Goal: Information Seeking & Learning: Learn about a topic

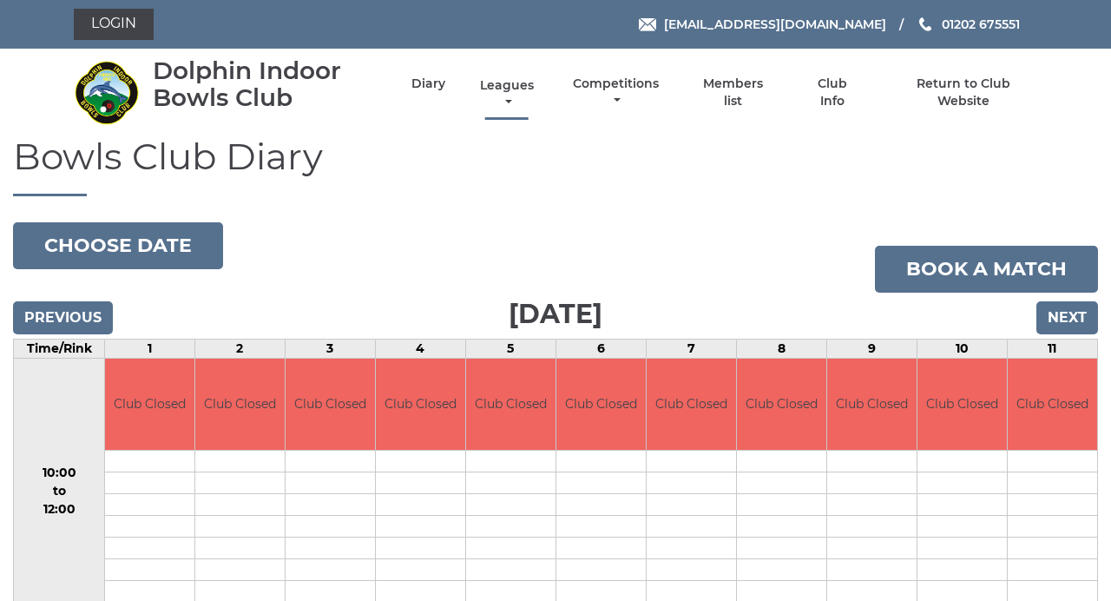
click at [510, 89] on link "Leagues" at bounding box center [507, 94] width 62 height 34
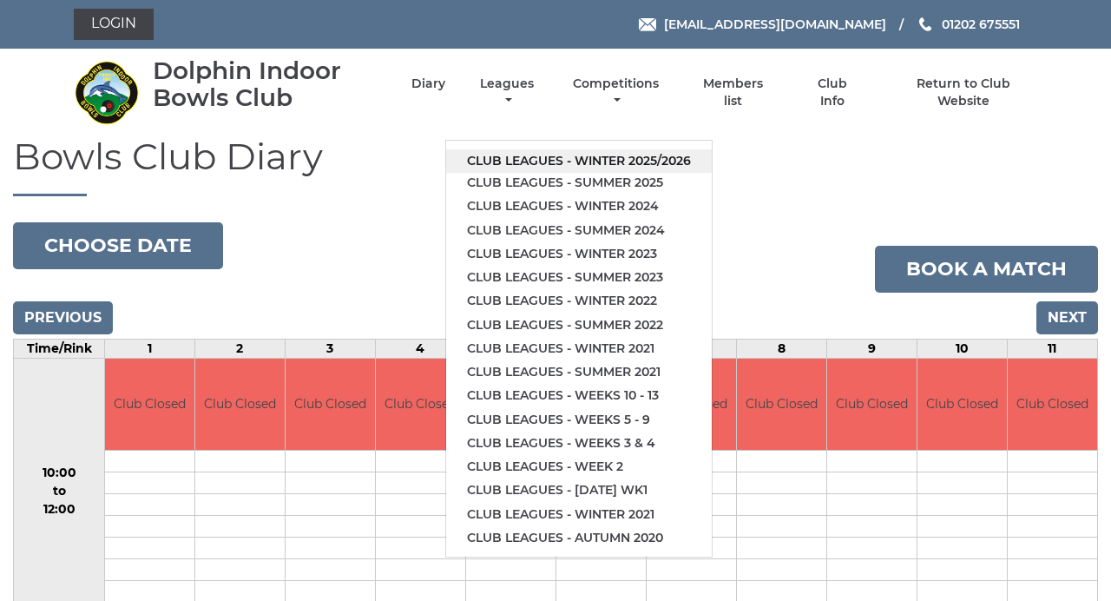
click at [643, 162] on link "Club leagues - Winter 2025/2026" at bounding box center [579, 160] width 266 height 23
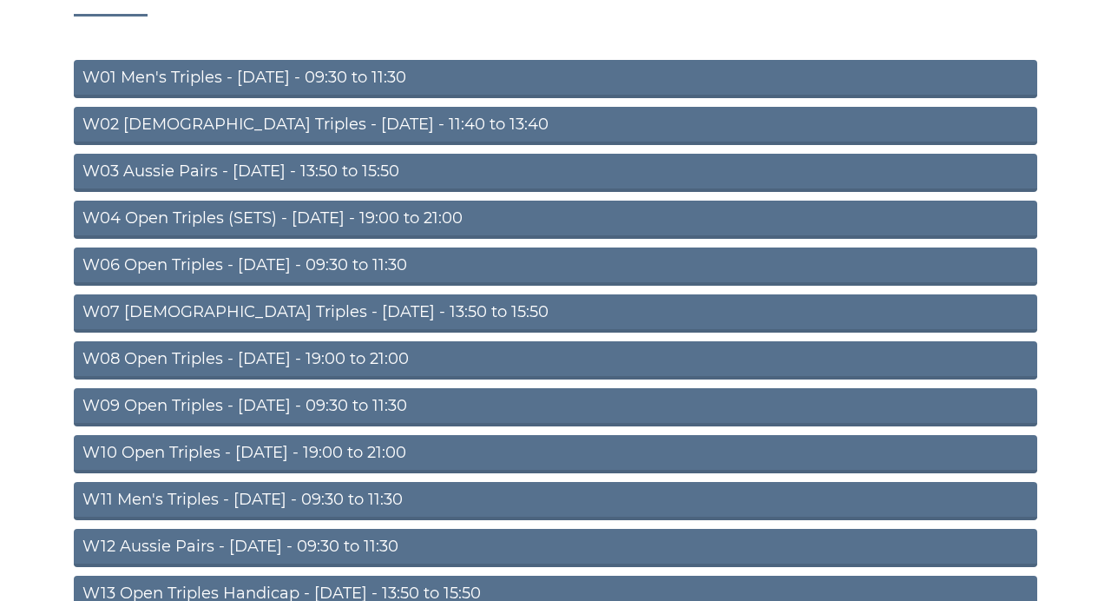
scroll to position [181, 0]
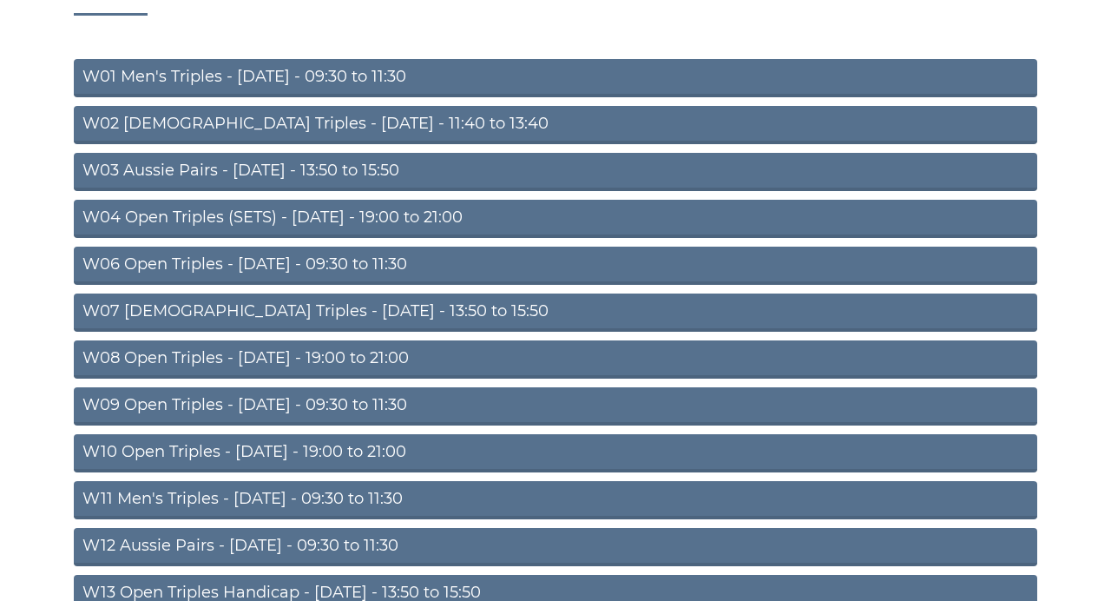
click at [573, 122] on link "W02 Ladies Triples - Monday - 11:40 to 13:40" at bounding box center [556, 125] width 964 height 38
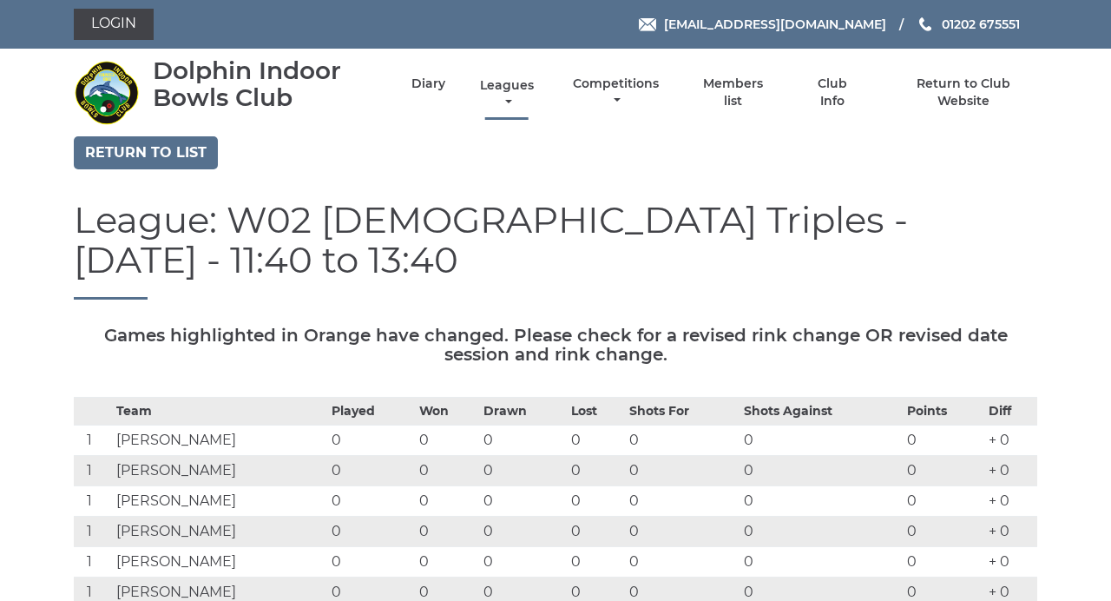
click at [507, 94] on link "Leagues" at bounding box center [507, 94] width 62 height 34
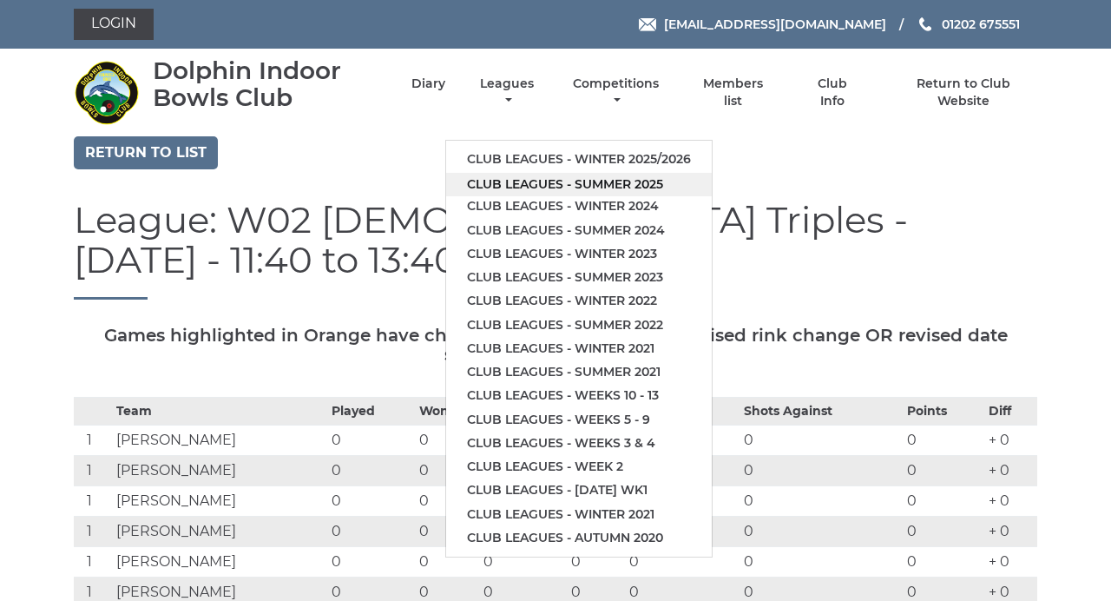
click at [580, 191] on link "Club leagues - Summer 2025" at bounding box center [579, 184] width 266 height 23
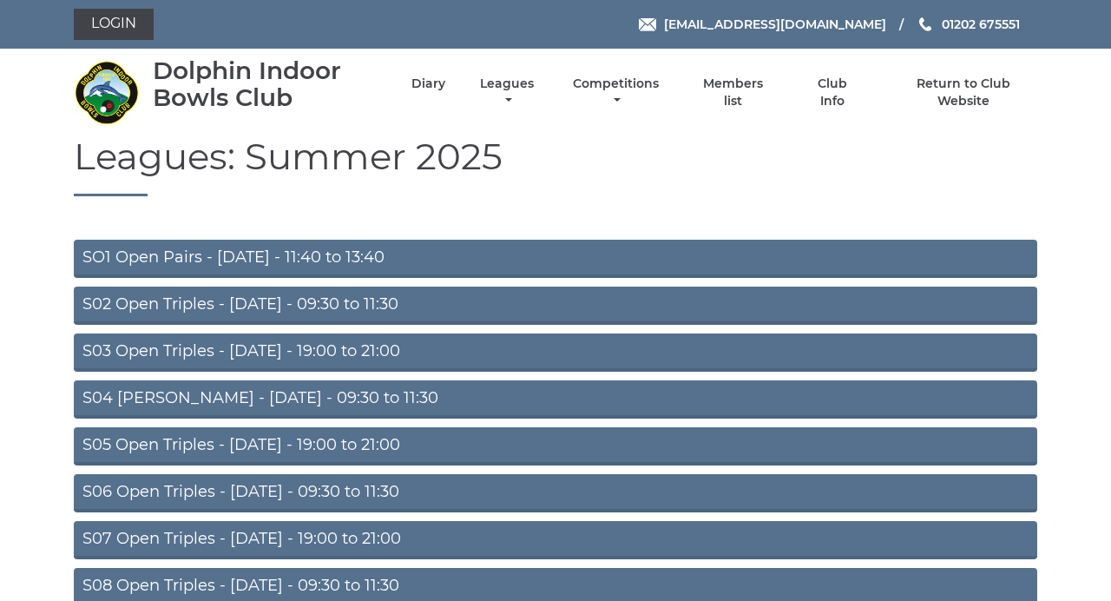
click at [516, 349] on link "S03 Open Triples - Tuesday - 19:00 to 21:00" at bounding box center [556, 352] width 964 height 38
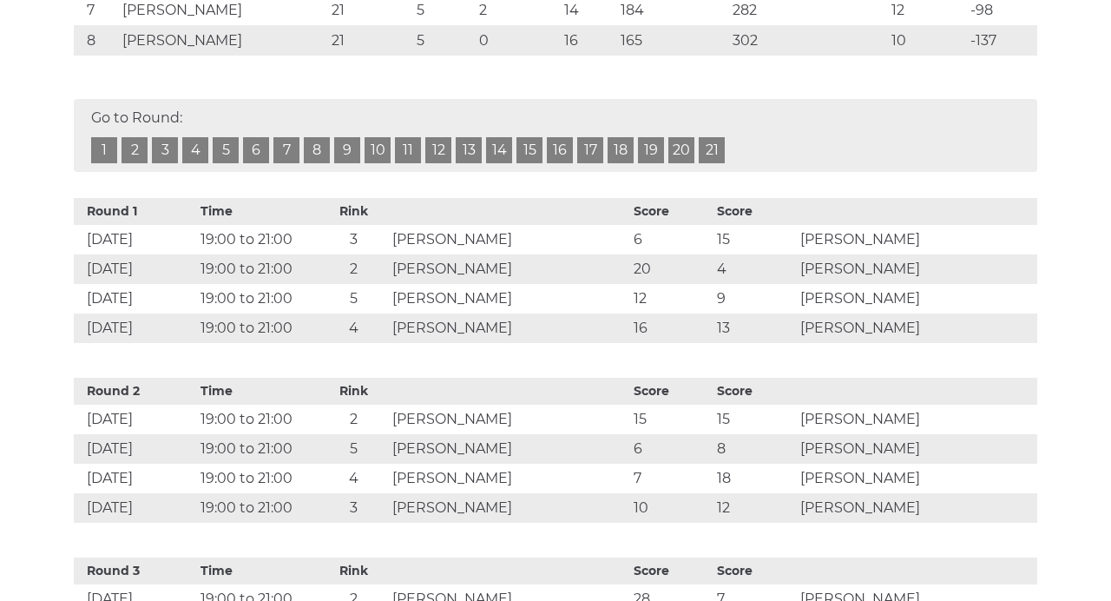
scroll to position [575, 0]
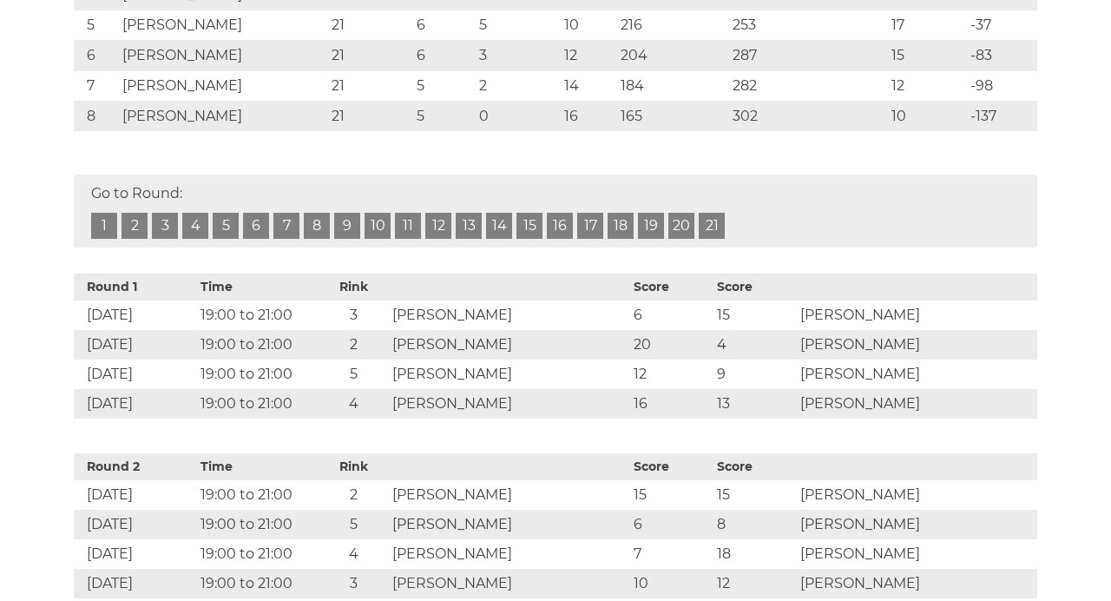
scroll to position [484, 0]
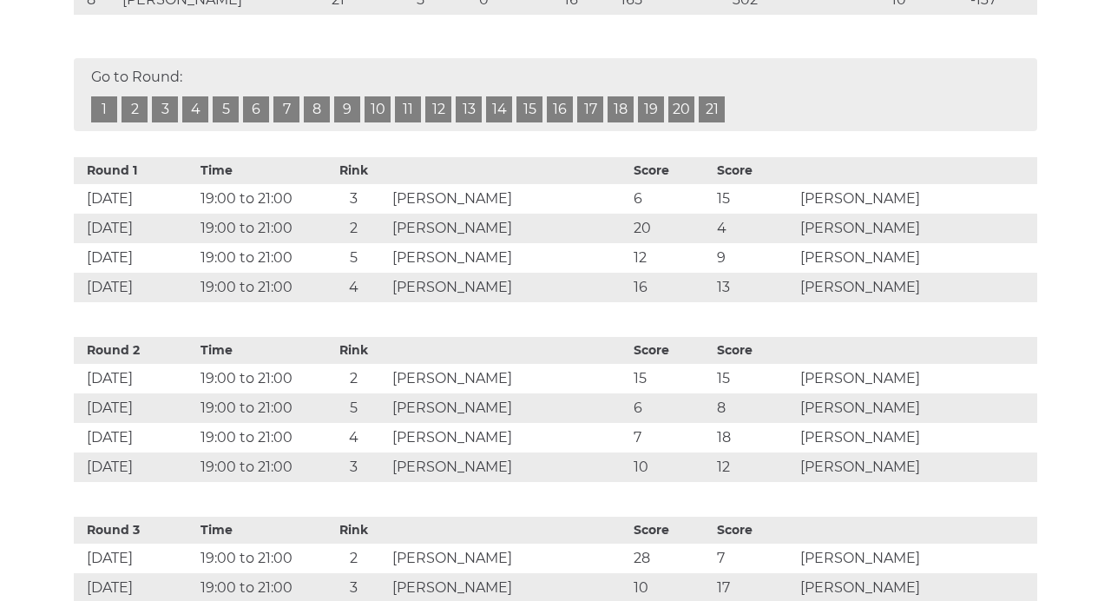
scroll to position [620, 0]
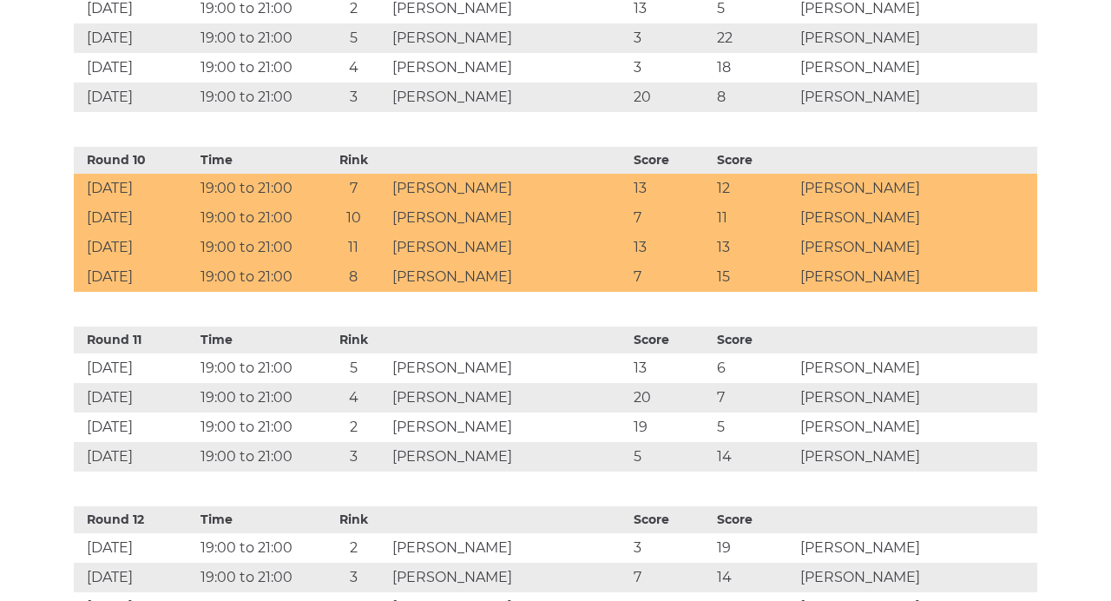
click at [1095, 197] on section "Return to list League: S03 Open Triples - Tuesday - 19:00 to 21:00 Games highli…" at bounding box center [555, 95] width 1111 height 4398
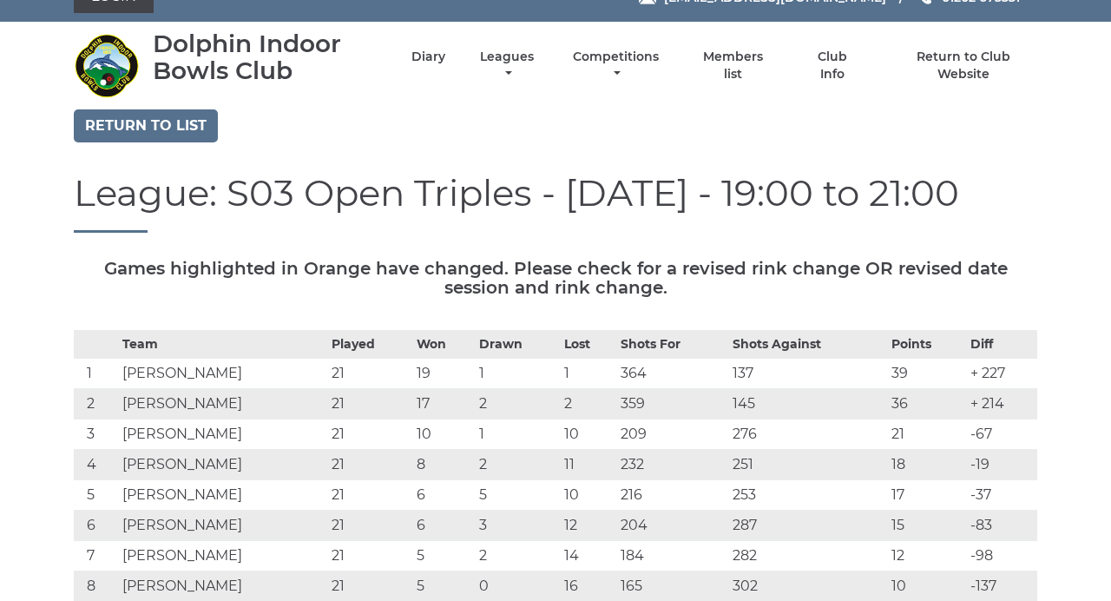
scroll to position [0, 0]
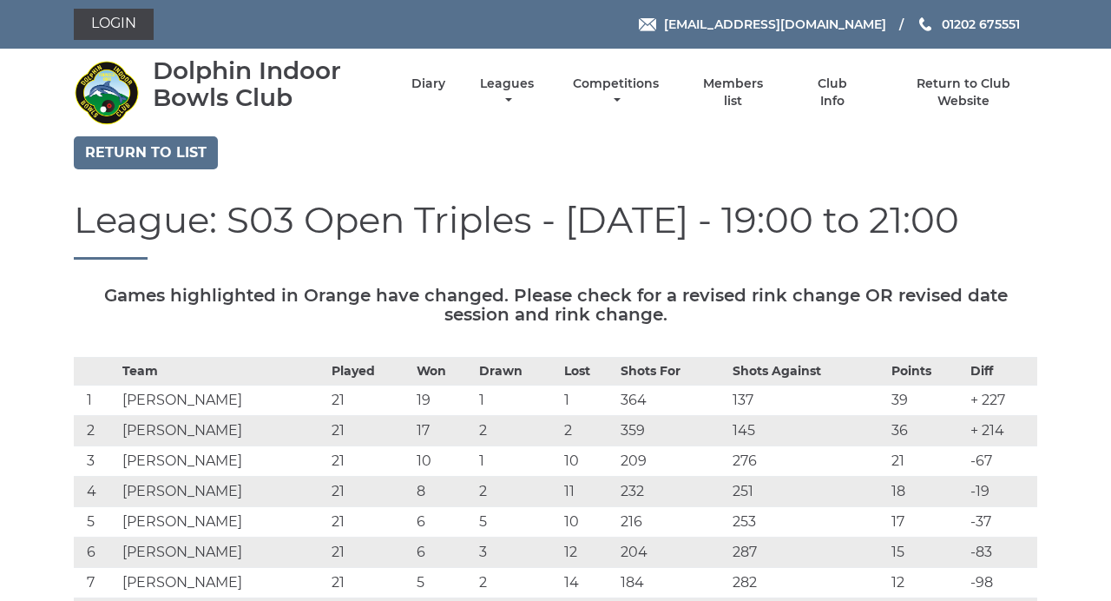
click at [518, 88] on link "Leagues" at bounding box center [507, 94] width 62 height 34
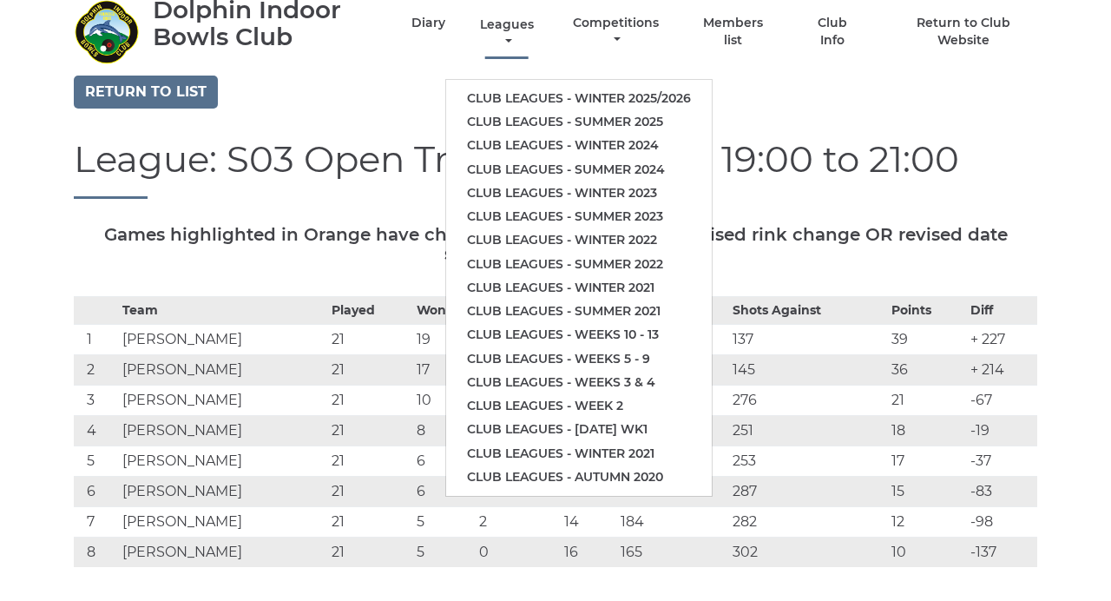
scroll to position [62, 0]
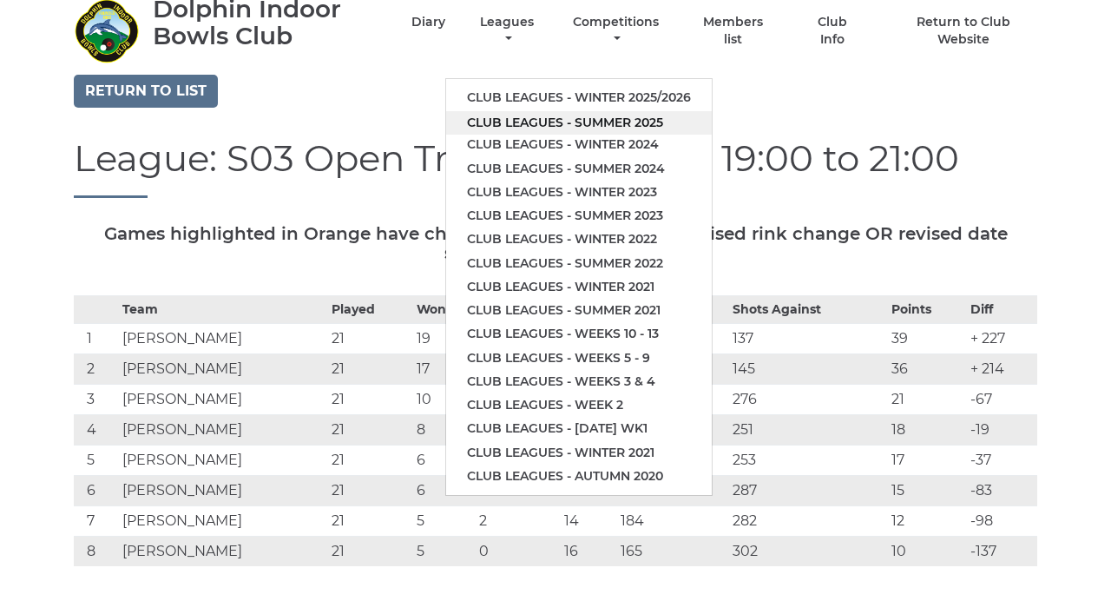
click at [655, 121] on link "Club leagues - Summer 2025" at bounding box center [579, 122] width 266 height 23
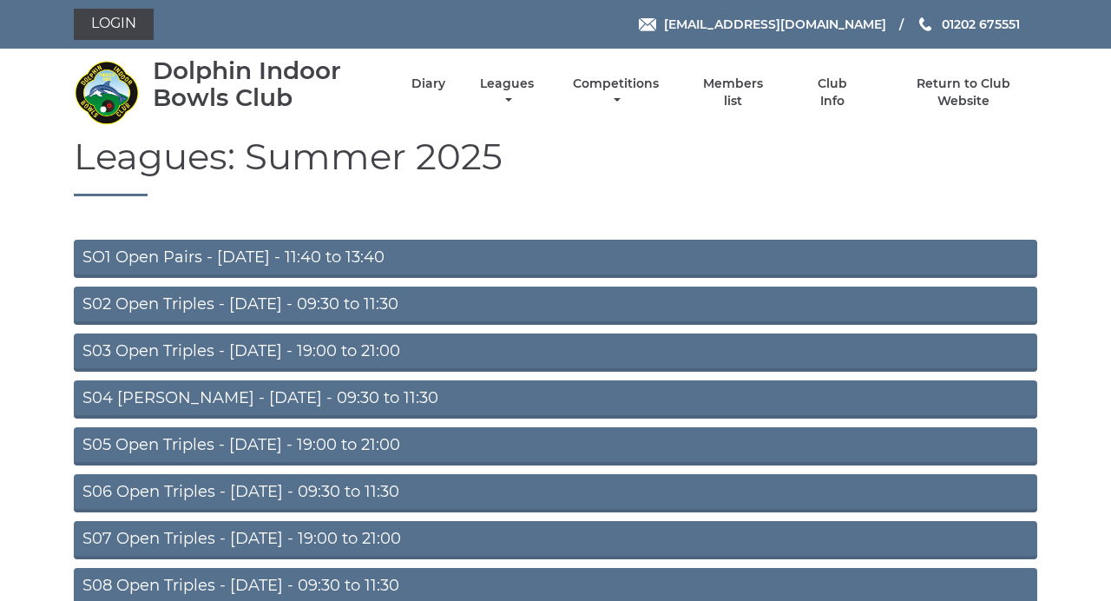
click at [445, 400] on link "S04 Aussie Pairs - Wednesday - 09:30 to 11:30" at bounding box center [556, 399] width 964 height 38
